Goal: Transaction & Acquisition: Purchase product/service

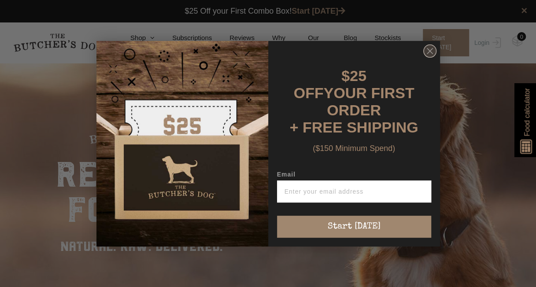
click at [435, 54] on circle "Close dialog" at bounding box center [430, 51] width 13 height 13
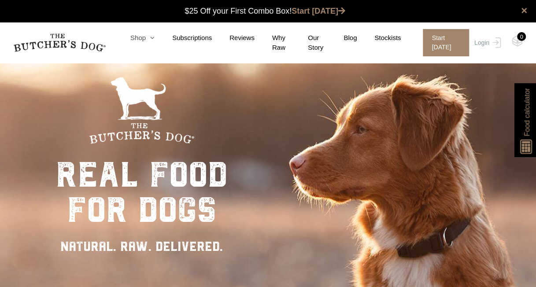
click at [141, 39] on link "Shop" at bounding box center [134, 38] width 42 height 10
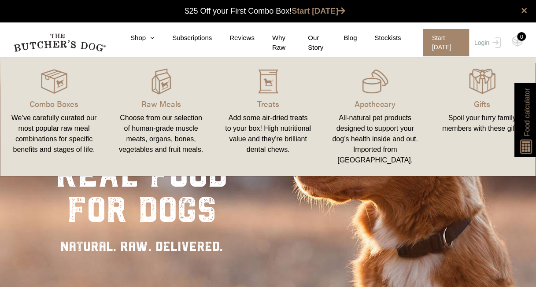
click at [276, 110] on link "Treats Add some air-dried treats to your box! High nutritional value and they'r…" at bounding box center [268, 117] width 107 height 101
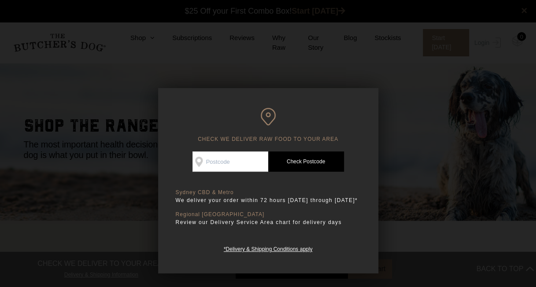
click at [422, 129] on div at bounding box center [268, 143] width 536 height 287
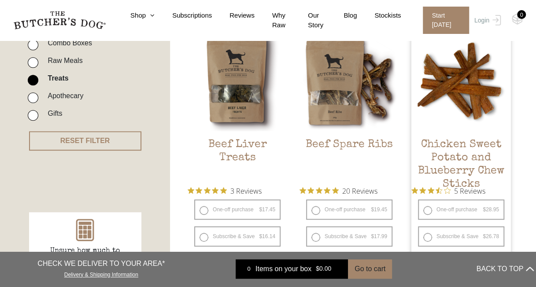
scroll to position [220, 0]
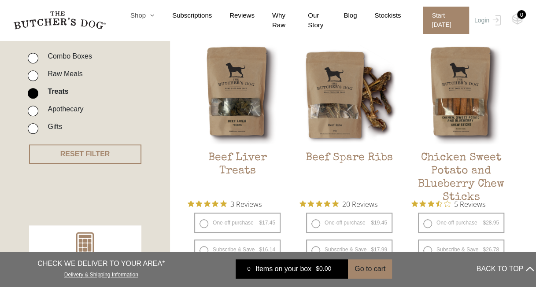
click at [152, 17] on icon at bounding box center [150, 15] width 9 height 7
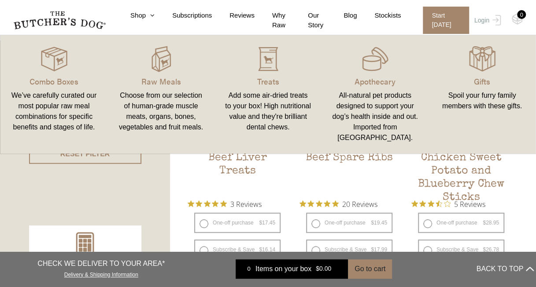
click at [165, 89] on link "Raw Meals Choose from our selection of human-grade muscle meats, organs, bones,…" at bounding box center [161, 94] width 107 height 101
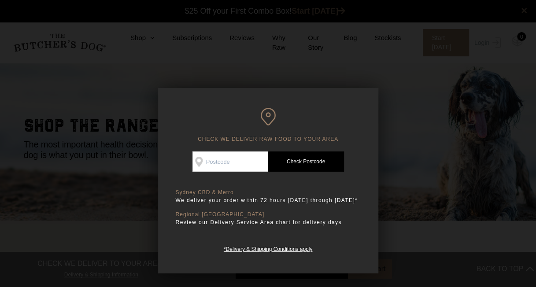
click at [436, 99] on div at bounding box center [268, 143] width 536 height 287
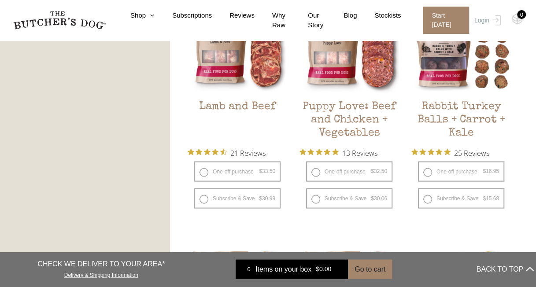
scroll to position [793, 0]
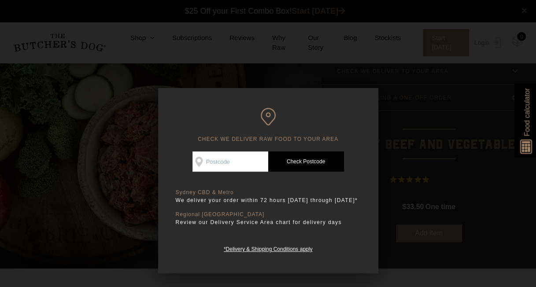
click at [450, 101] on div at bounding box center [268, 143] width 536 height 287
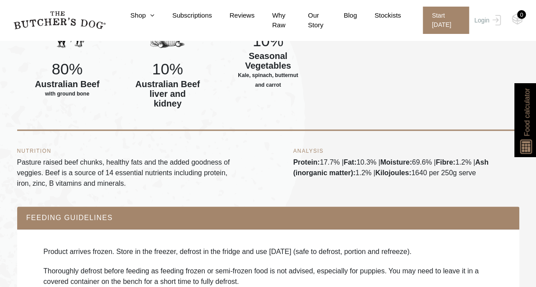
scroll to position [441, 0]
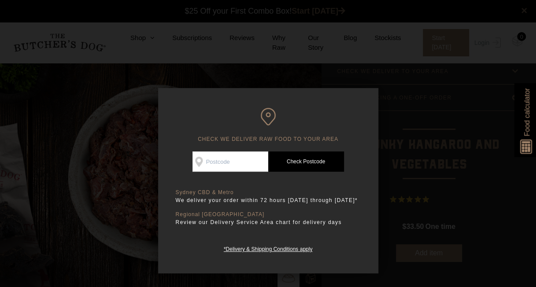
click at [435, 130] on div at bounding box center [268, 143] width 536 height 287
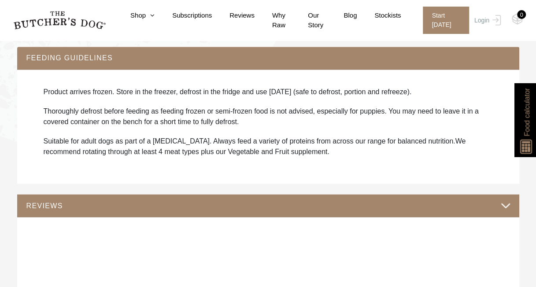
scroll to position [617, 0]
